Goal: Task Accomplishment & Management: Complete application form

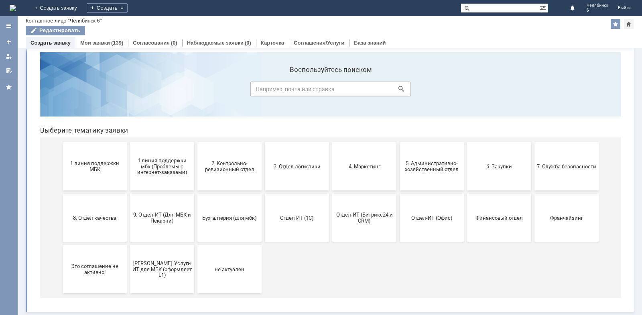
scroll to position [12, 0]
click at [105, 44] on link "Мои заявки" at bounding box center [95, 43] width 30 height 6
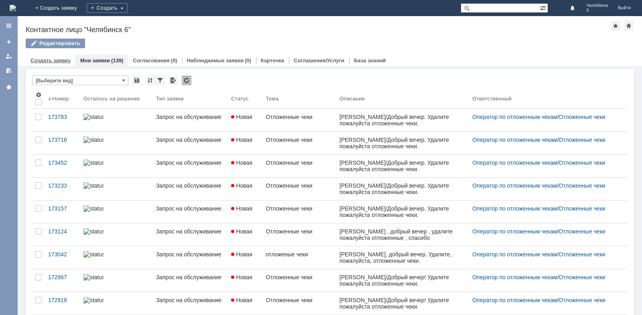
click at [59, 58] on link "Создать заявку" at bounding box center [51, 60] width 40 height 6
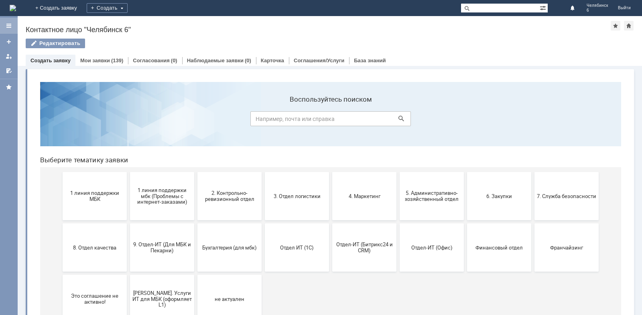
click at [6, 26] on div at bounding box center [9, 25] width 6 height 6
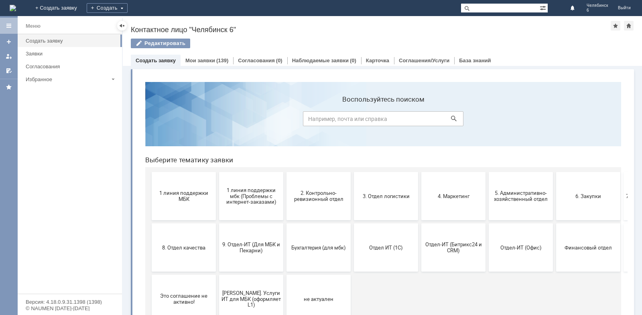
click at [342, 112] on input at bounding box center [383, 118] width 161 height 15
type input "мотивация"
click button at bounding box center [453, 118] width 11 height 11
